Goal: Task Accomplishment & Management: Manage account settings

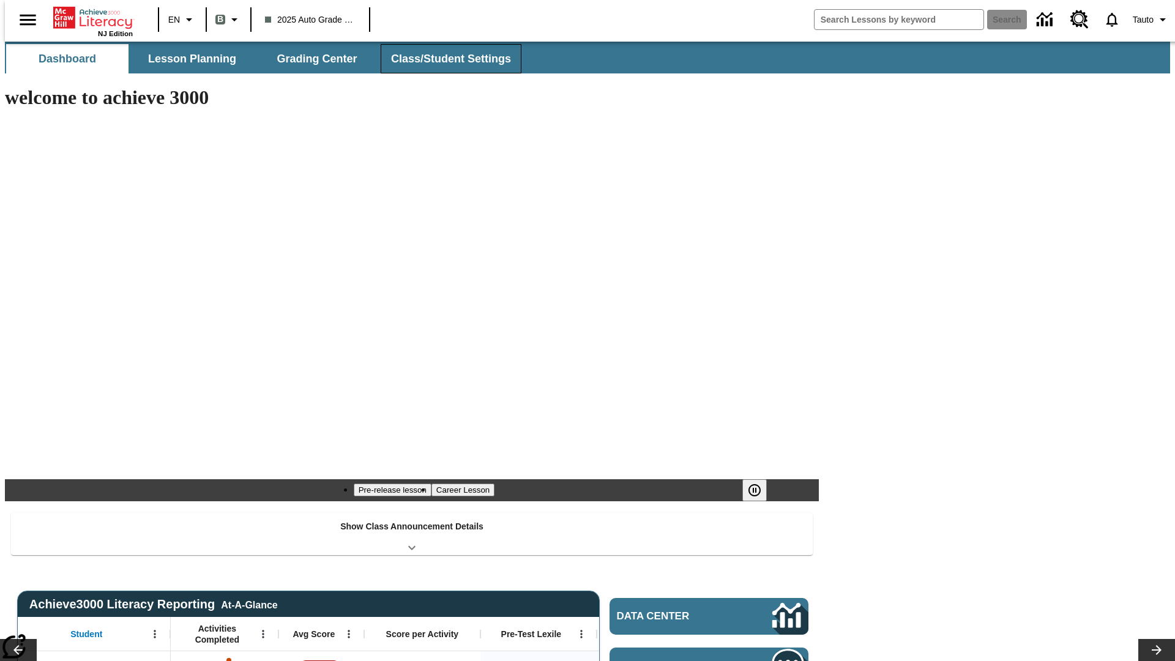
click at [444, 59] on span "Class/Student Settings" at bounding box center [451, 59] width 120 height 14
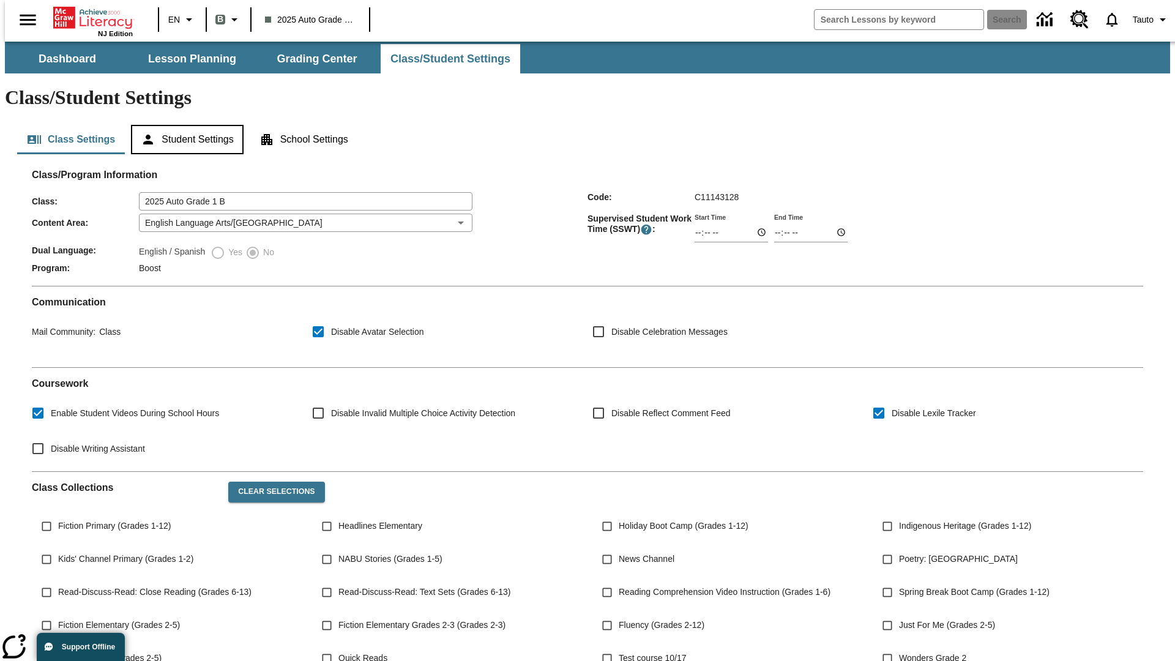
click at [184, 125] on button "Student Settings" at bounding box center [187, 139] width 112 height 29
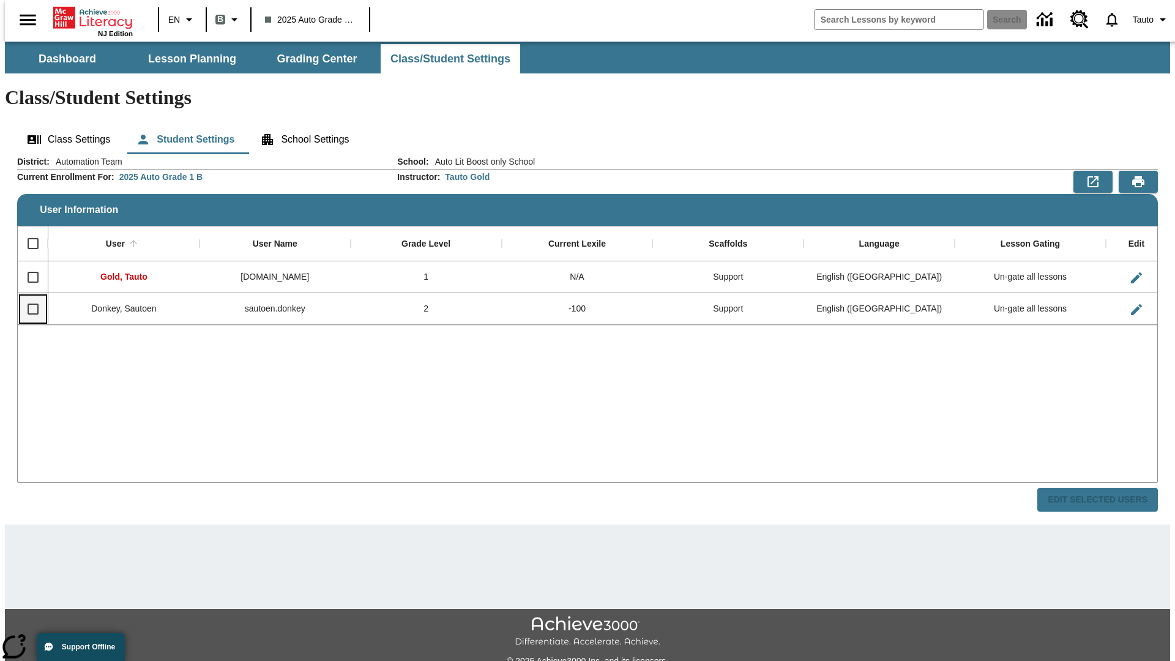
click at [28, 296] on input "Select row" at bounding box center [33, 309] width 26 height 26
checkbox input "true"
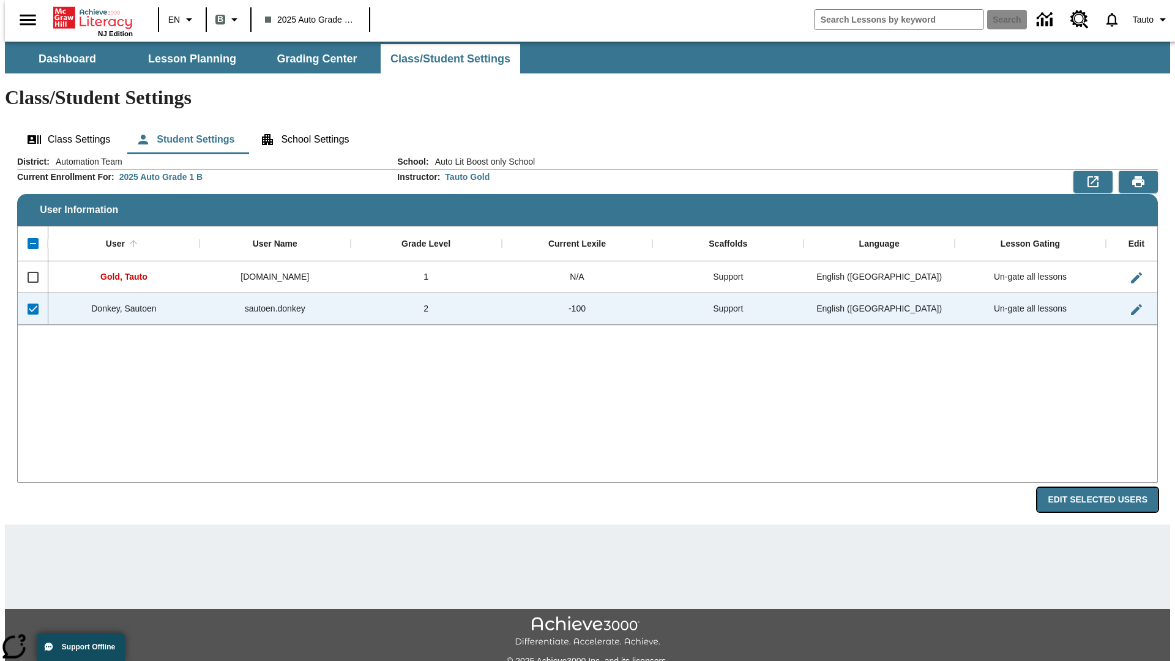
click at [1107, 488] on button "Edit Selected Users" at bounding box center [1097, 500] width 121 height 24
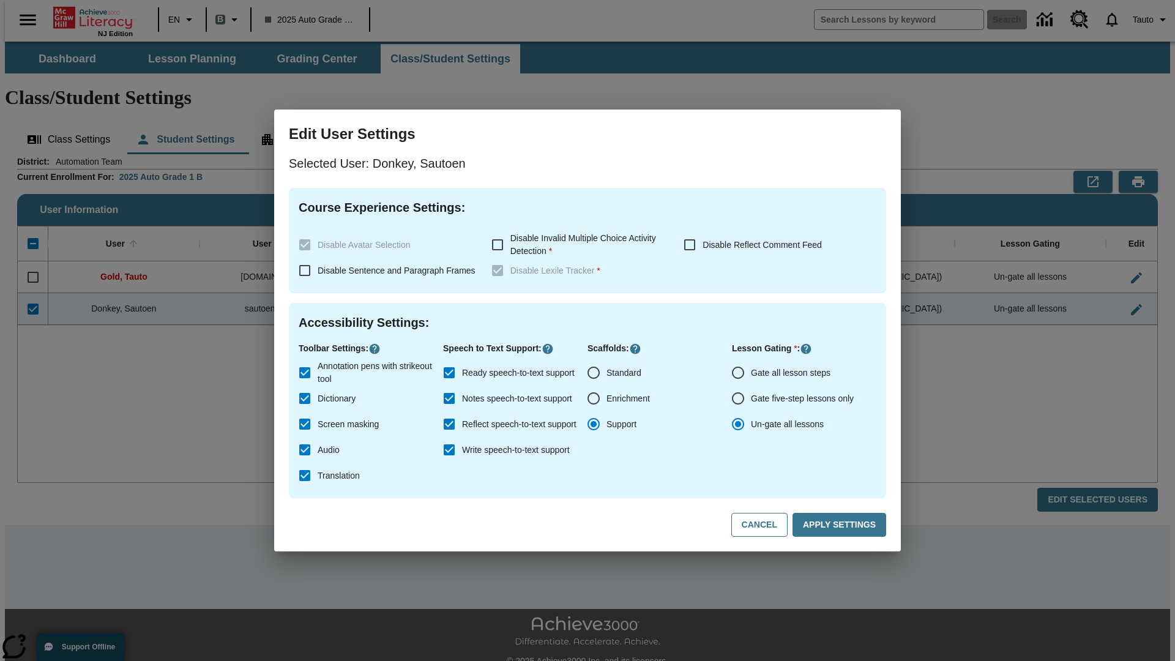
click at [738, 373] on input "Gate all lesson steps" at bounding box center [738, 373] width 26 height 26
click at [841, 525] on button "Apply Settings" at bounding box center [839, 525] width 94 height 24
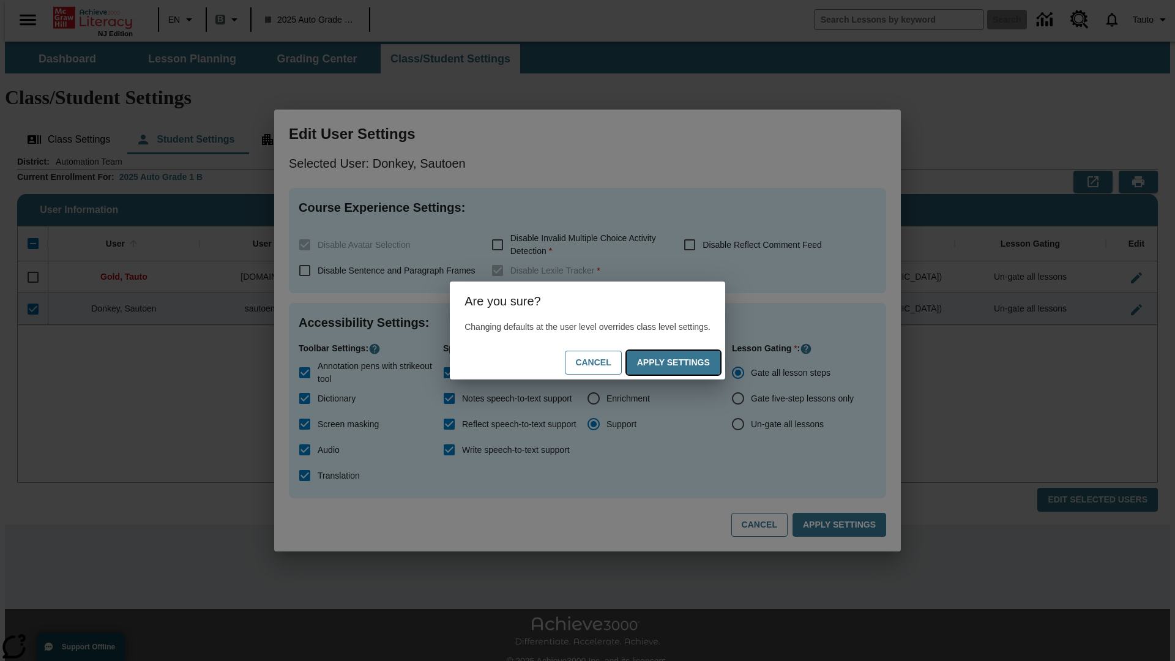
click at [685, 362] on button "Apply Settings" at bounding box center [673, 363] width 94 height 24
radio input "false"
radio input "true"
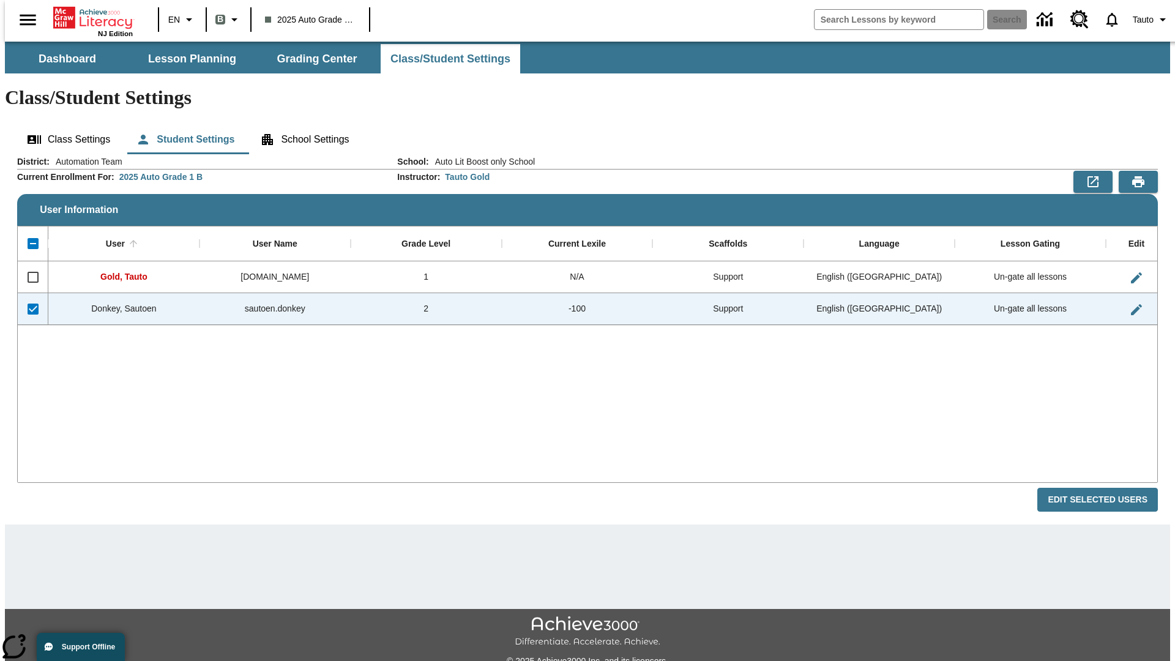
checkbox input "false"
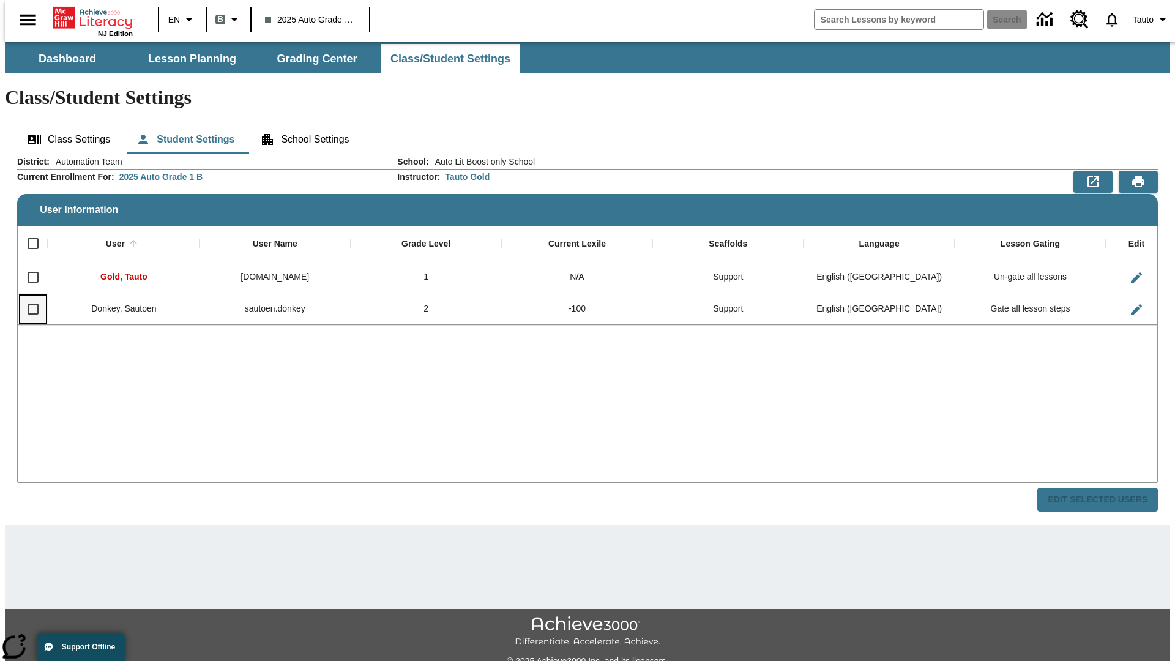
click at [28, 296] on input "Select row" at bounding box center [33, 309] width 26 height 26
checkbox input "true"
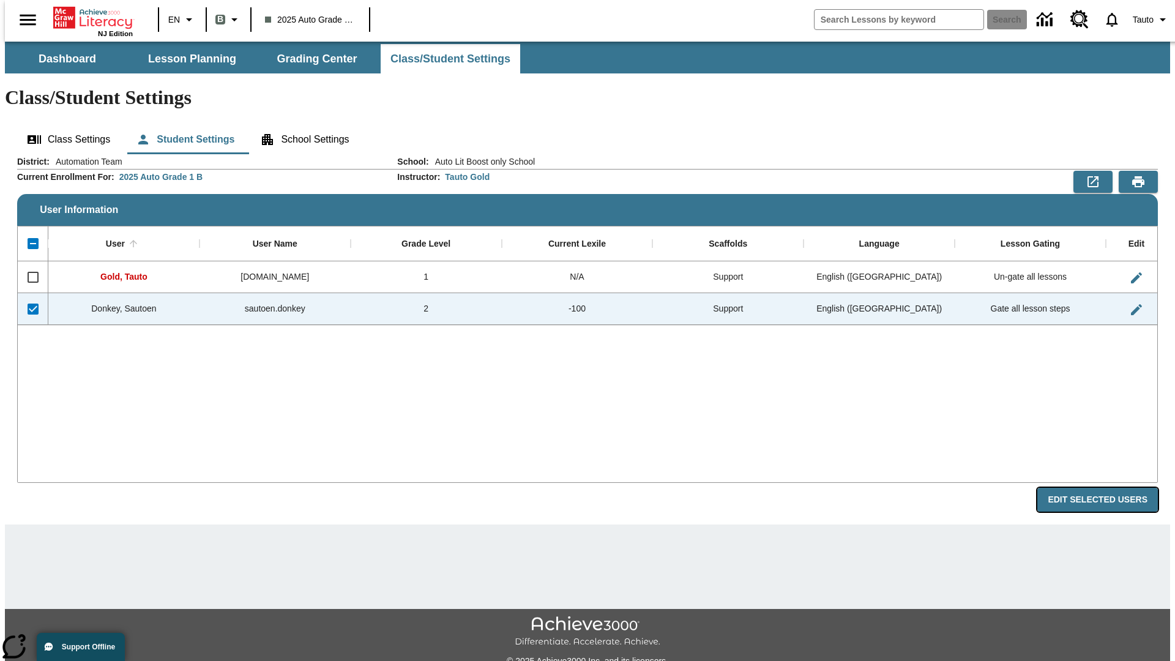
click at [1107, 488] on button "Edit Selected Users" at bounding box center [1097, 500] width 121 height 24
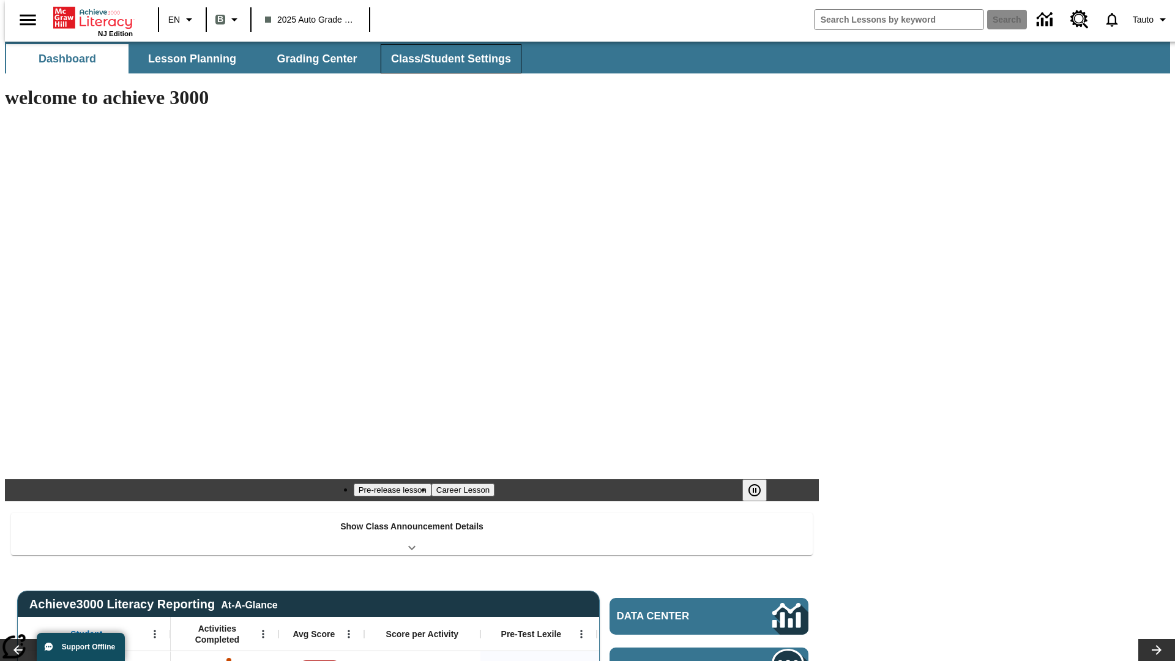
click at [444, 59] on span "Class/Student Settings" at bounding box center [451, 59] width 120 height 14
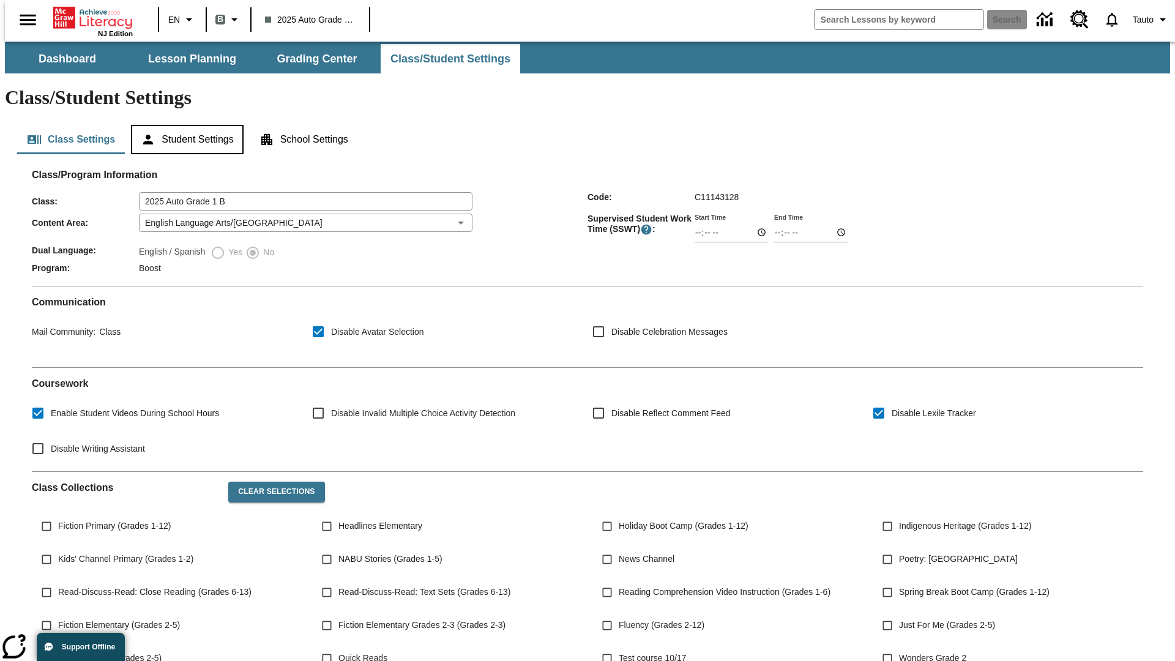
click at [184, 125] on button "Student Settings" at bounding box center [187, 139] width 112 height 29
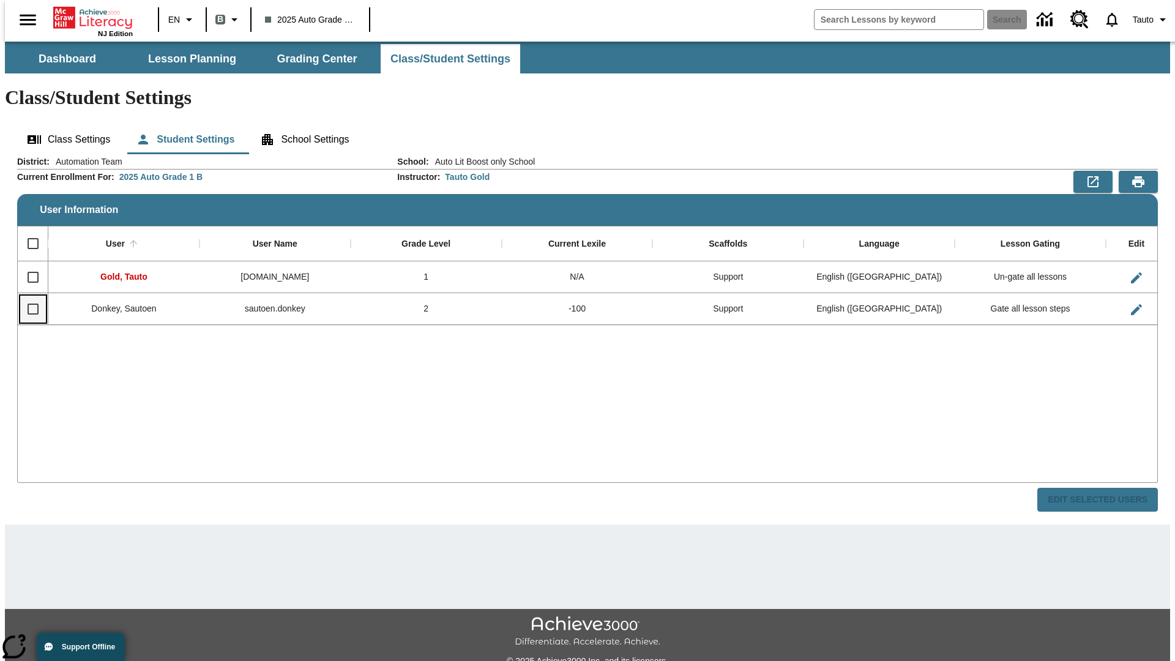
click at [28, 296] on input "Select row" at bounding box center [33, 309] width 26 height 26
checkbox input "true"
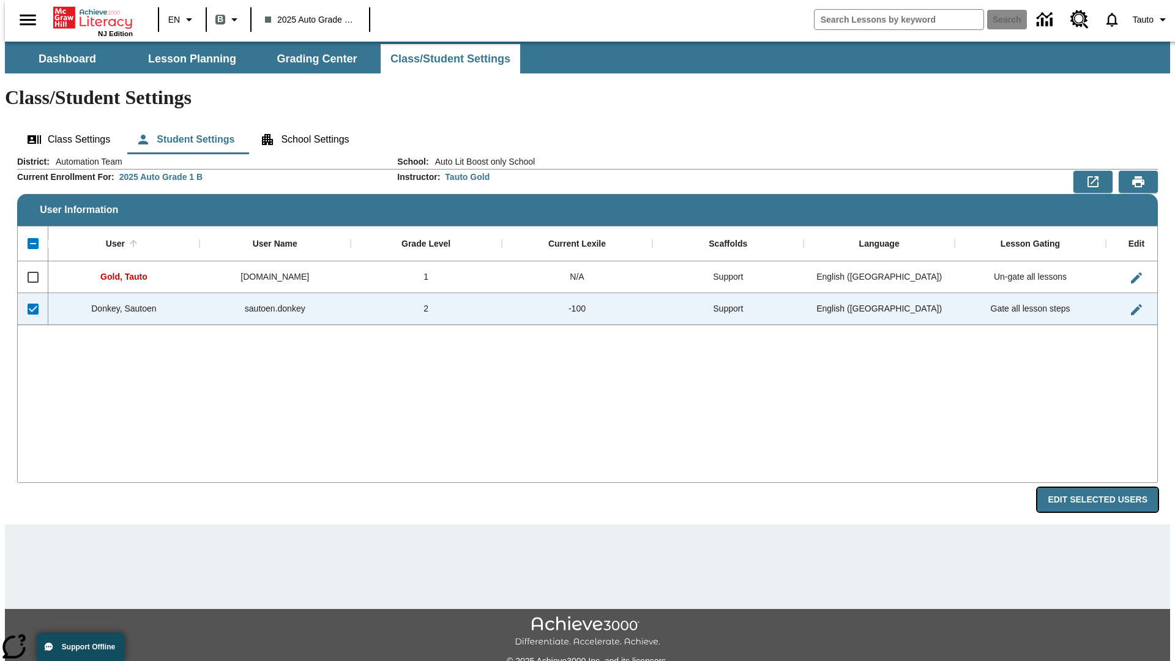
click at [1107, 488] on button "Edit Selected Users" at bounding box center [1097, 500] width 121 height 24
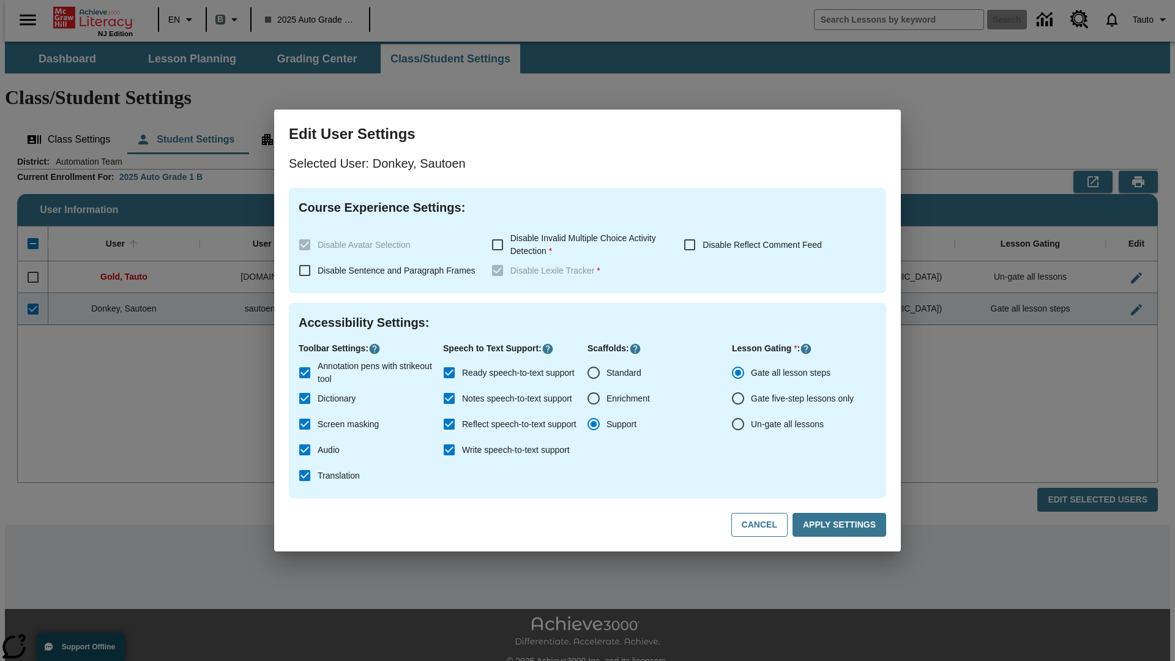
click at [738, 424] on input "Un-gate all lessons" at bounding box center [738, 424] width 26 height 26
radio input "true"
click at [841, 525] on button "Apply Settings" at bounding box center [839, 525] width 94 height 24
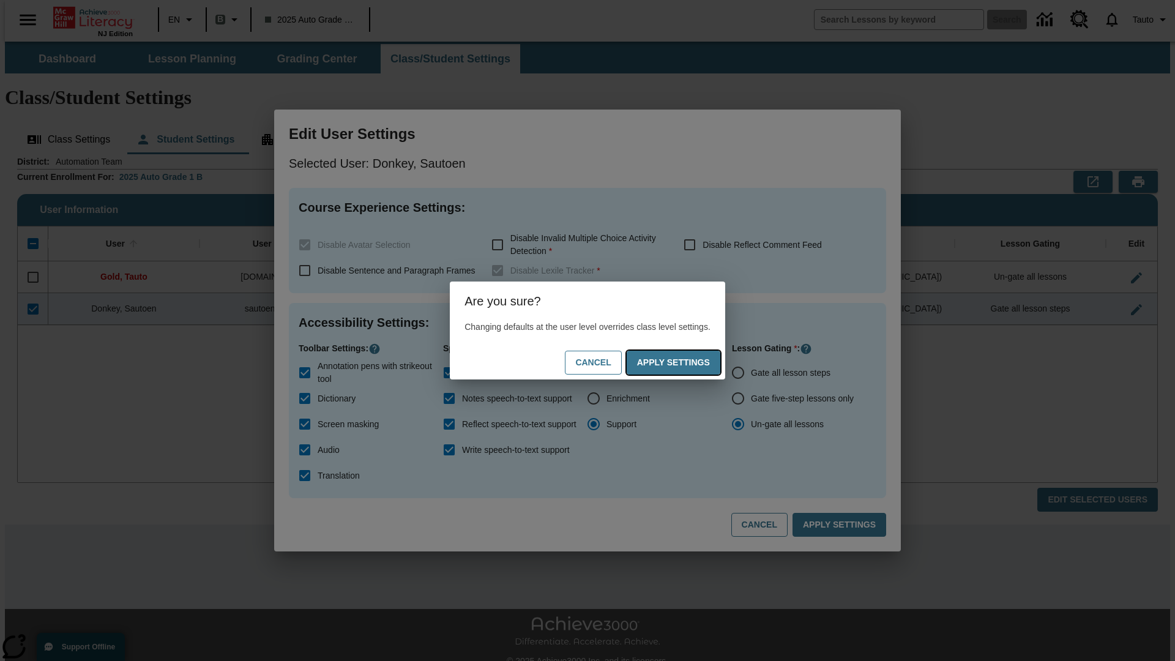
click at [685, 362] on button "Apply Settings" at bounding box center [673, 363] width 94 height 24
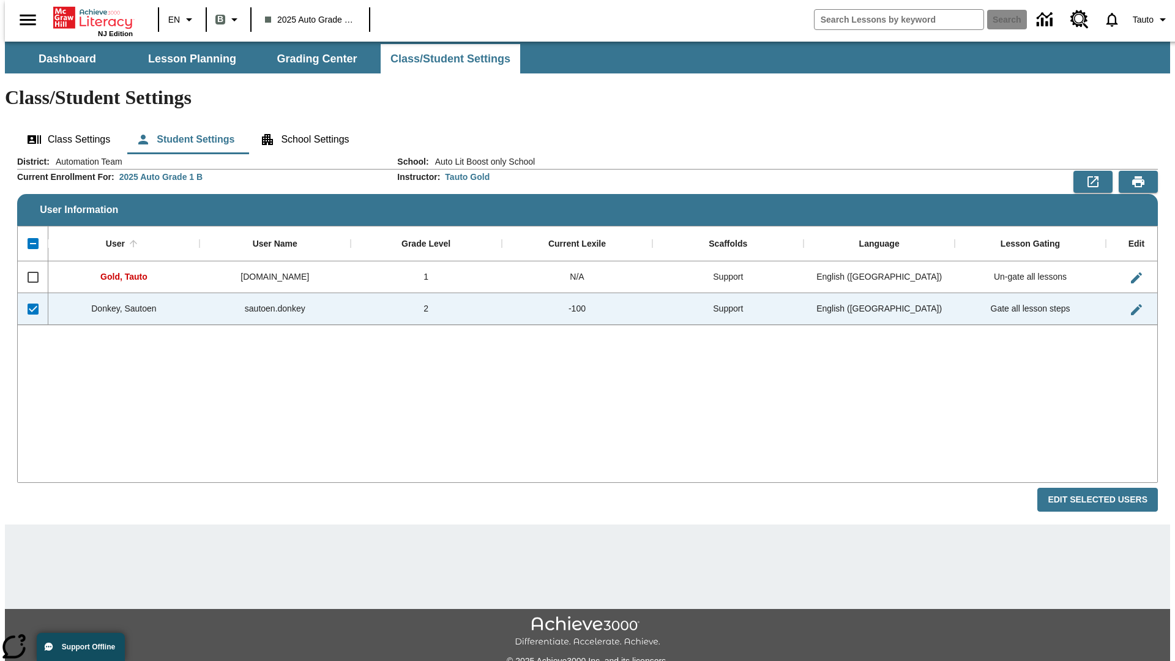
checkbox input "false"
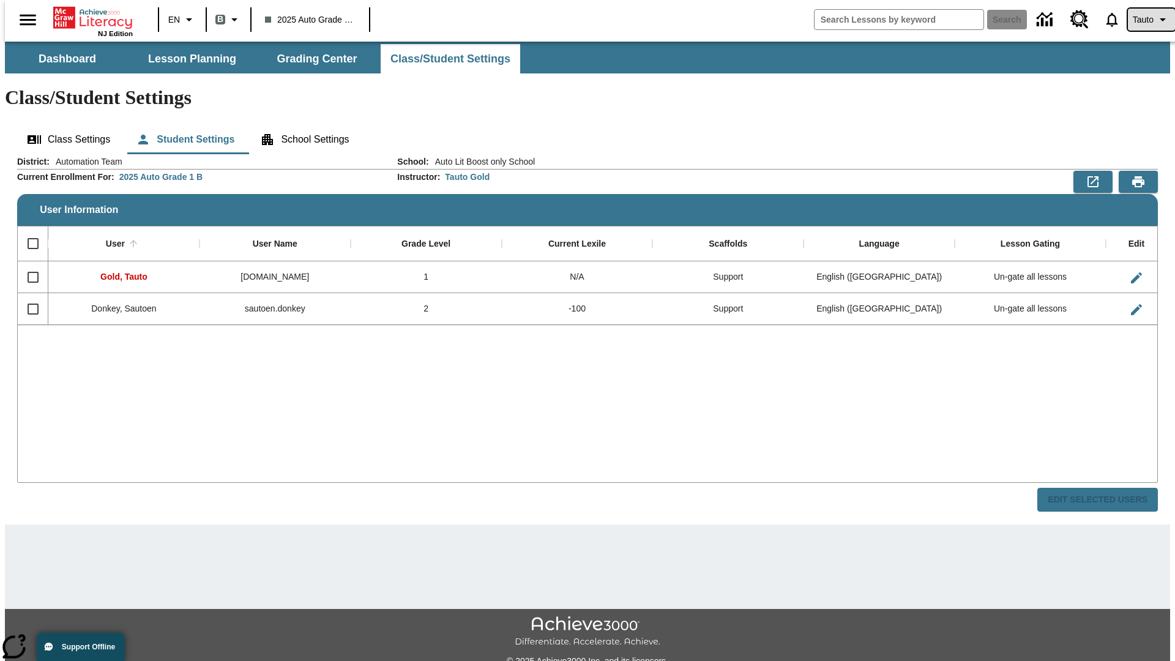
click at [1145, 20] on span "Tauto" at bounding box center [1142, 19] width 21 height 13
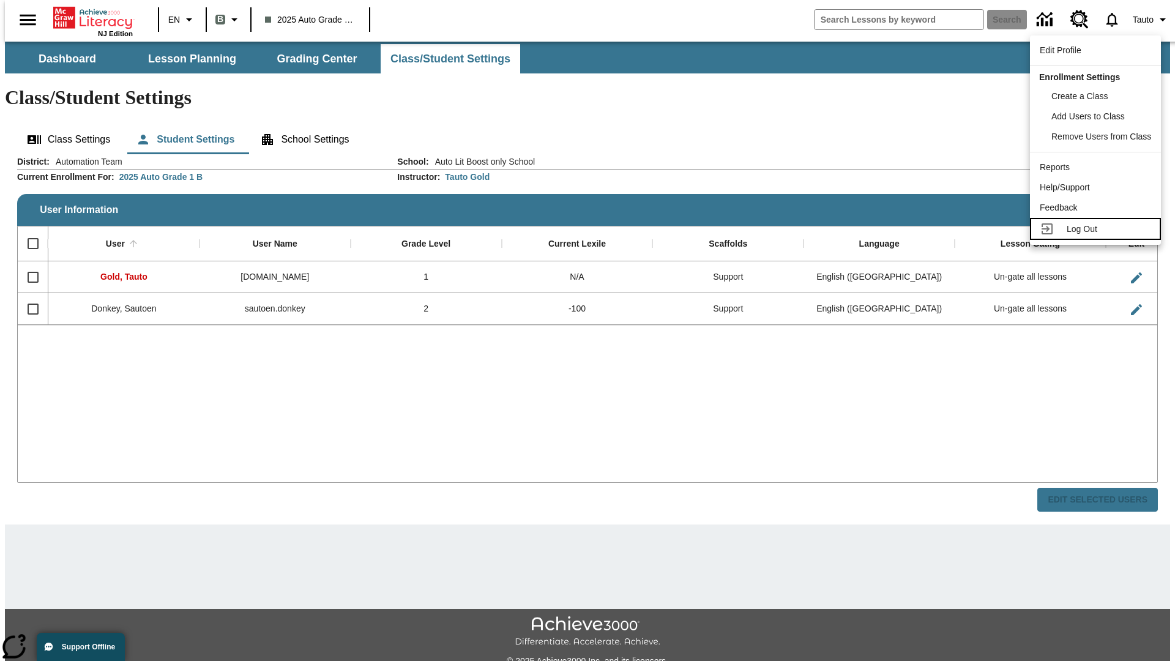
click at [1097, 229] on span "Log Out" at bounding box center [1081, 229] width 31 height 10
